Goal: Find contact information: Find contact information

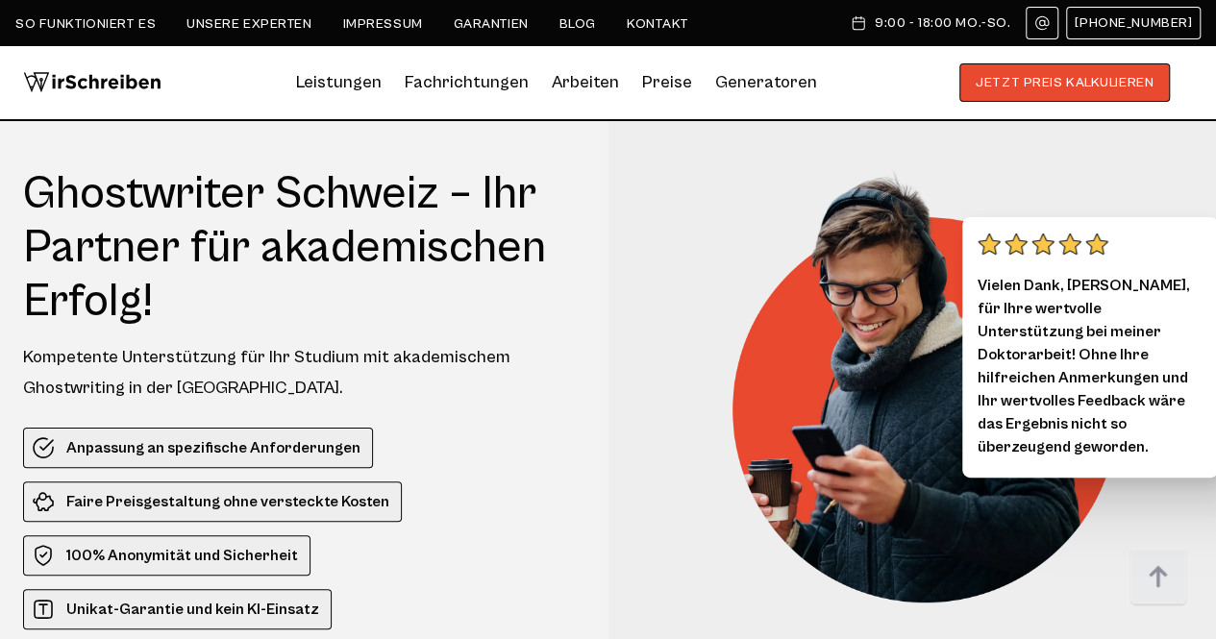
click at [1050, 22] on img at bounding box center [1041, 22] width 15 height 15
click at [1050, 26] on img at bounding box center [1041, 22] width 15 height 15
click at [1050, 18] on img at bounding box center [1041, 22] width 15 height 15
click at [660, 18] on link "Kontakt" at bounding box center [658, 23] width 62 height 15
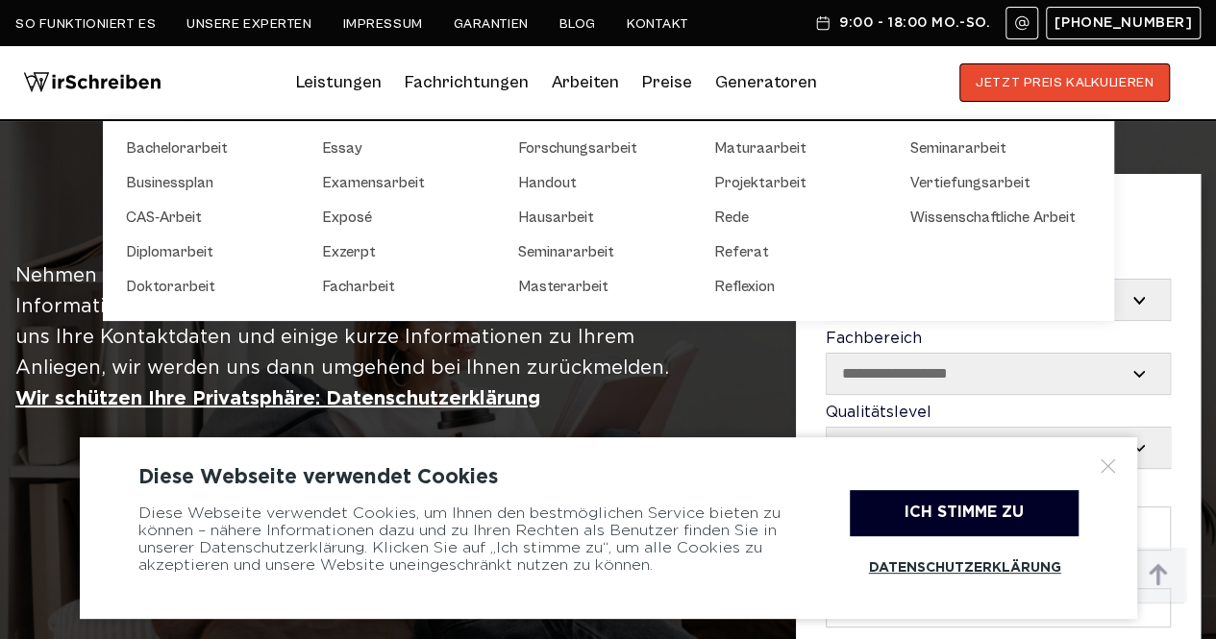
drag, startPoint x: 0, startPoint y: 0, endPoint x: 559, endPoint y: 104, distance: 569.0
click at [559, 98] on li "Arbeiten Bachelorarbeit Businessplan CAS-Arbeit Diplomarbeit Doktorarbeit Essay…" at bounding box center [585, 82] width 67 height 31
